Goal: Find specific page/section: Find specific page/section

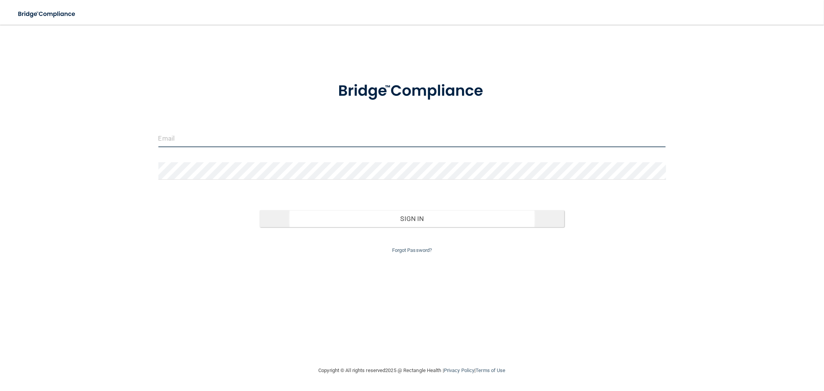
type input "[EMAIL_ADDRESS][DOMAIN_NAME]"
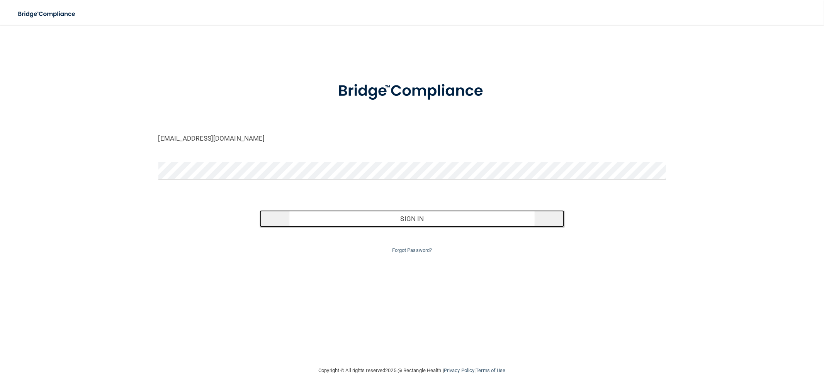
click at [329, 213] on button "Sign In" at bounding box center [412, 218] width 305 height 17
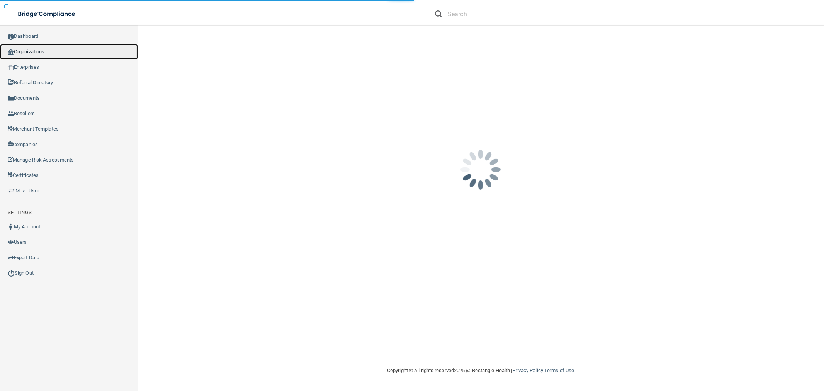
click at [39, 47] on link "Organizations" at bounding box center [69, 51] width 138 height 15
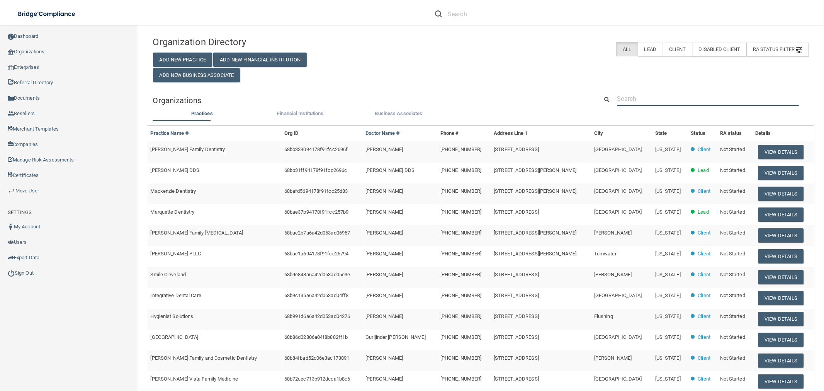
click at [691, 100] on input "text" at bounding box center [709, 99] width 182 height 14
paste input "Ear Nose Throat Specialists of Tulsa Ham"
type input "Ear Nose Throat Specialists of Tulsa Ham"
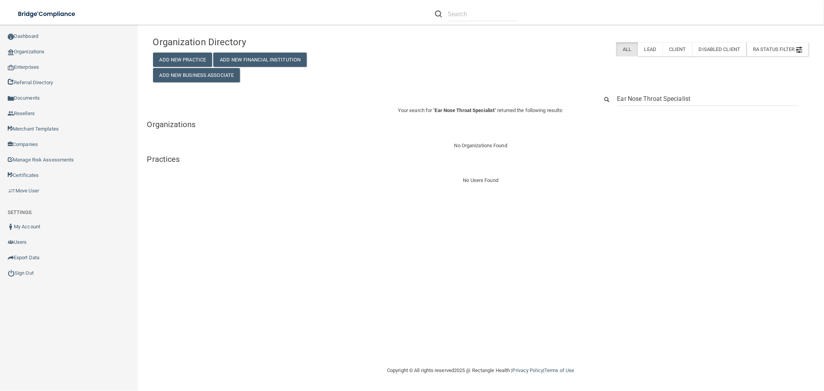
type input "Ear Nose Throat Specialist"
click at [571, 95] on div "[PHONE_NUMBER]" at bounding box center [481, 99] width 668 height 14
type input "[PHONE_NUMBER]"
click at [675, 95] on input "[PHONE_NUMBER]" at bounding box center [709, 99] width 182 height 14
paste input "[PHONE_NUMBER]"
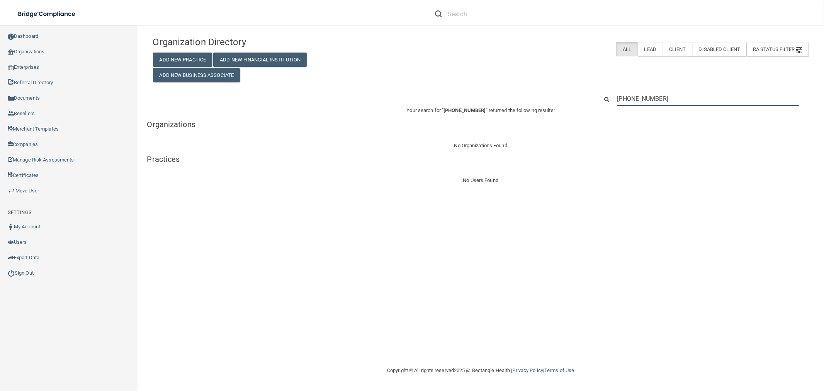
drag, startPoint x: 683, startPoint y: 99, endPoint x: 577, endPoint y: 99, distance: 105.9
click at [577, 99] on div "[PHONE_NUMBER]" at bounding box center [481, 99] width 668 height 14
type input "[PHONE_NUMBER]"
paste input "[PERSON_NAME]"
type input "[PERSON_NAME]"
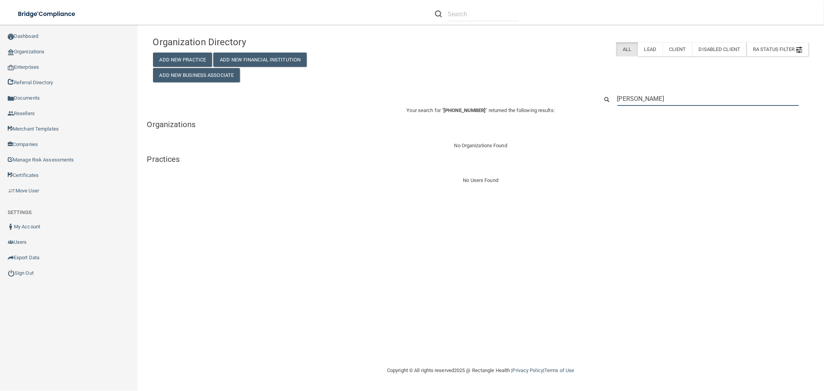
drag, startPoint x: 693, startPoint y: 95, endPoint x: 593, endPoint y: 96, distance: 99.7
click at [593, 96] on div "[PERSON_NAME]" at bounding box center [703, 99] width 223 height 14
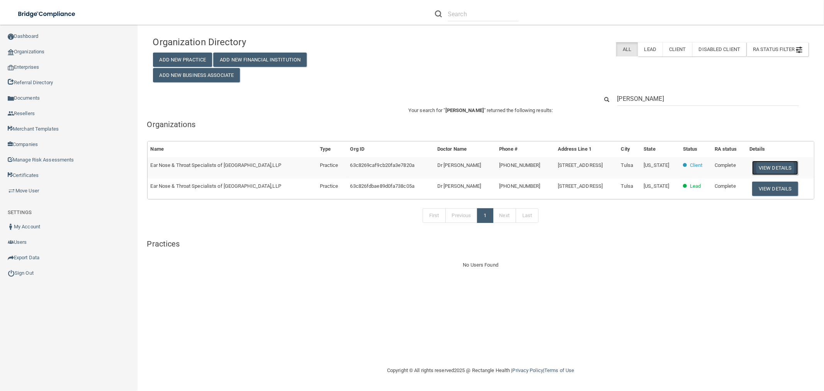
click at [778, 164] on button "View Details" at bounding box center [775, 168] width 46 height 14
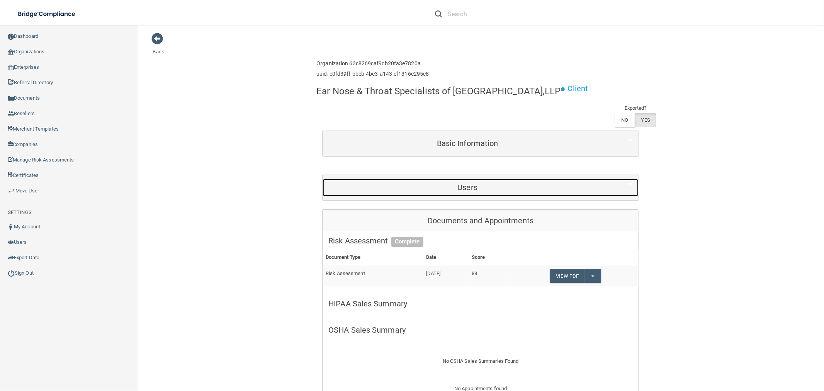
click at [512, 183] on h5 "Users" at bounding box center [467, 187] width 278 height 9
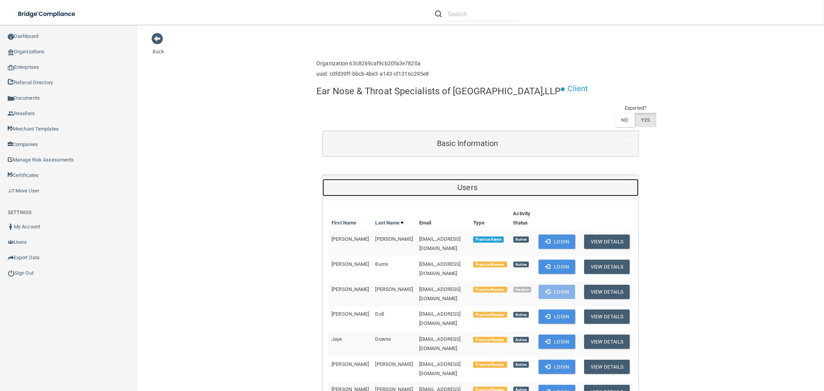
click at [512, 183] on h5 "Users" at bounding box center [467, 187] width 278 height 9
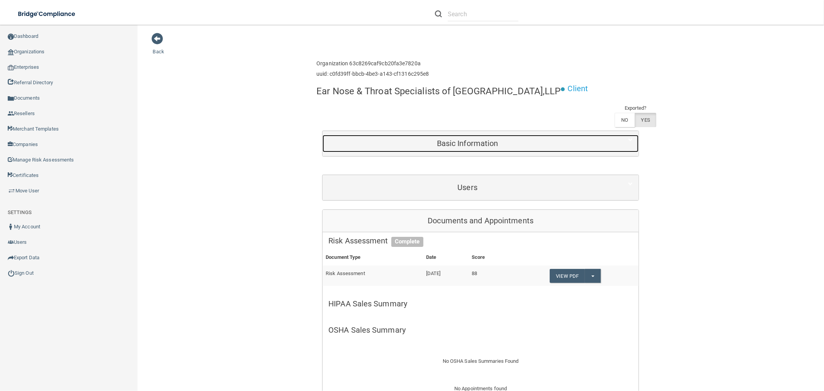
click at [513, 146] on h5 "Basic Information" at bounding box center [467, 143] width 278 height 9
